Goal: Task Accomplishment & Management: Manage account settings

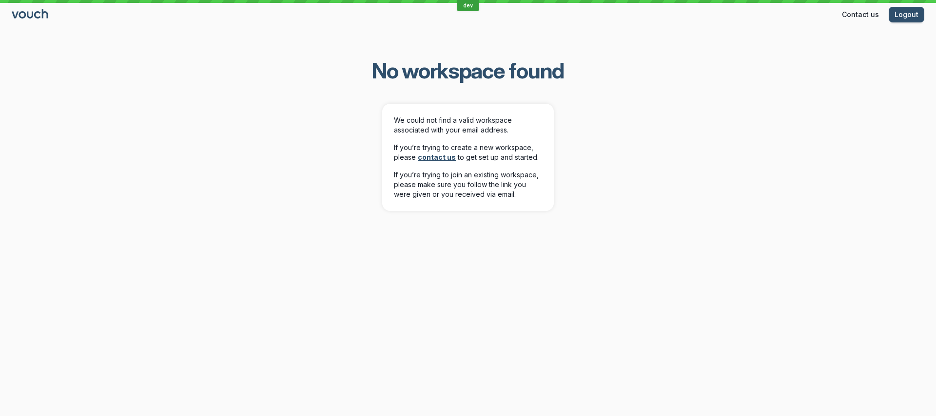
click at [40, 12] on icon "Go to sign in" at bounding box center [31, 14] width 38 height 10
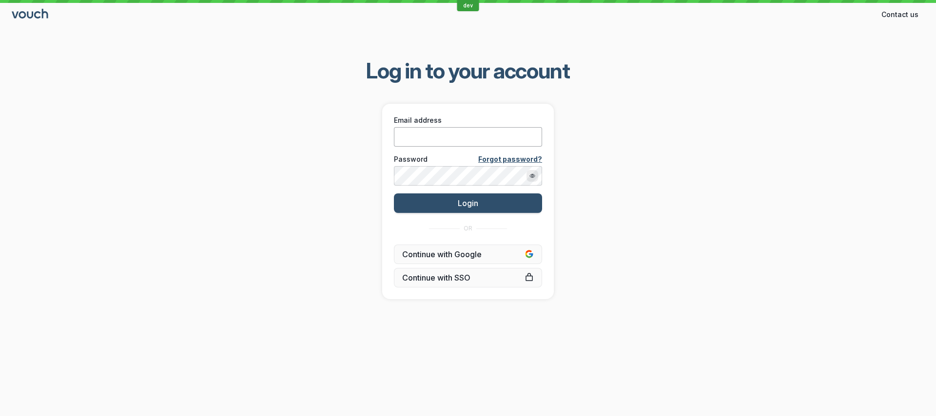
click at [448, 143] on input "Email address" at bounding box center [468, 136] width 148 height 19
type input "dteale+pro"
